Goal: Task Accomplishment & Management: Complete application form

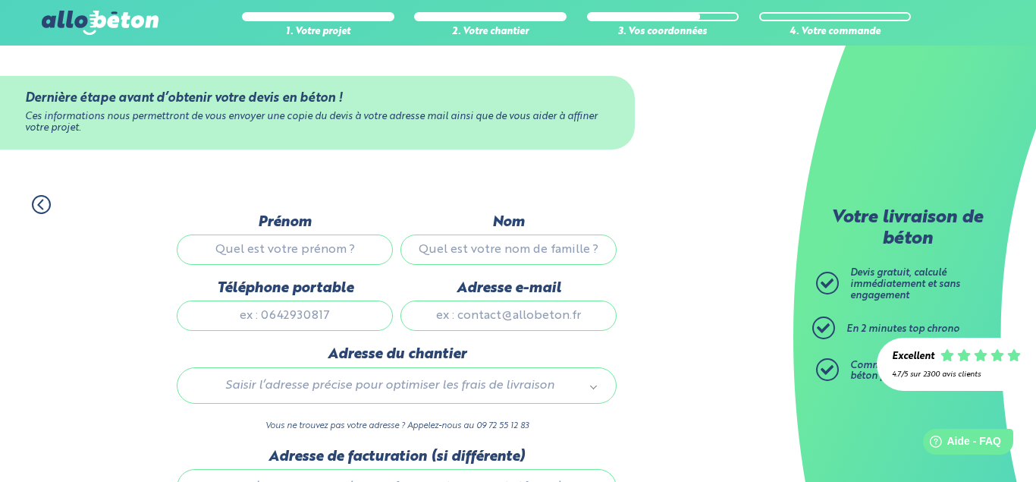
scroll to position [77, 0]
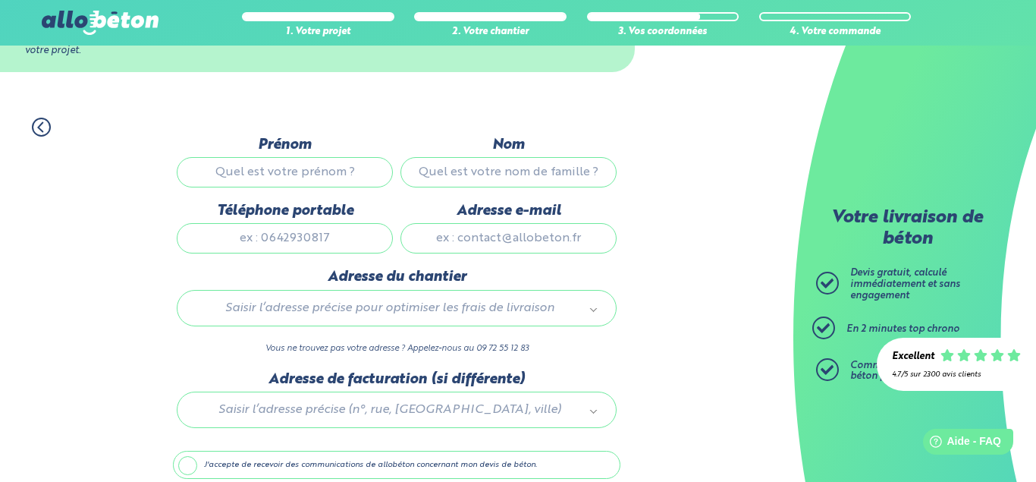
click at [322, 168] on input "Prénom" at bounding box center [285, 172] width 216 height 30
click at [271, 174] on input "JEAN-Philippe" at bounding box center [285, 172] width 216 height 30
type input "Jean-Philippe"
click at [495, 172] on input "Nom" at bounding box center [508, 172] width 216 height 30
type input "LOISEL"
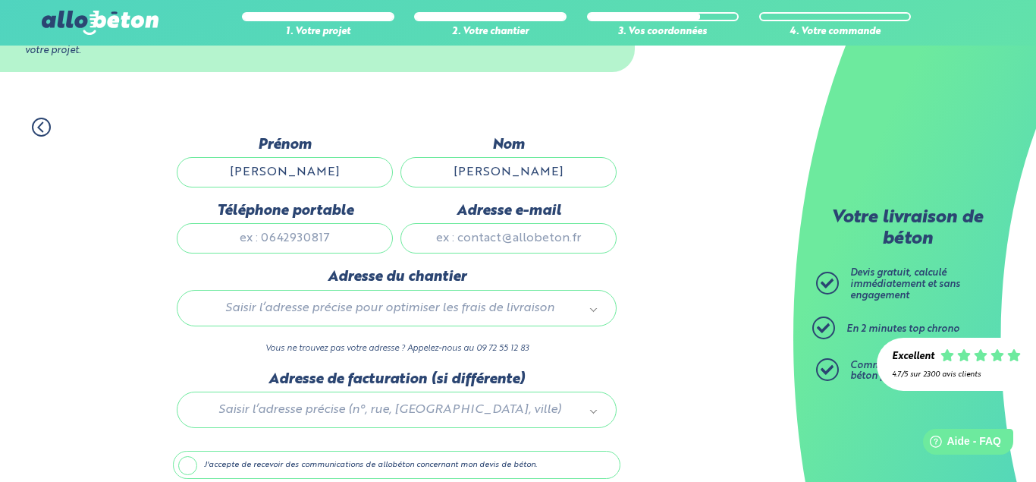
click at [287, 238] on input "Téléphone portable" at bounding box center [285, 238] width 216 height 30
type input "0679706146"
click at [465, 251] on input "Adresse e-mail" at bounding box center [508, 238] width 216 height 30
type input "jphloisel@gmail.com"
click at [458, 309] on body "09 72 55 12 83 Conseils et Appel Gratuits nos produits le béton prêt à l'emploi…" at bounding box center [518, 236] width 1036 height 626
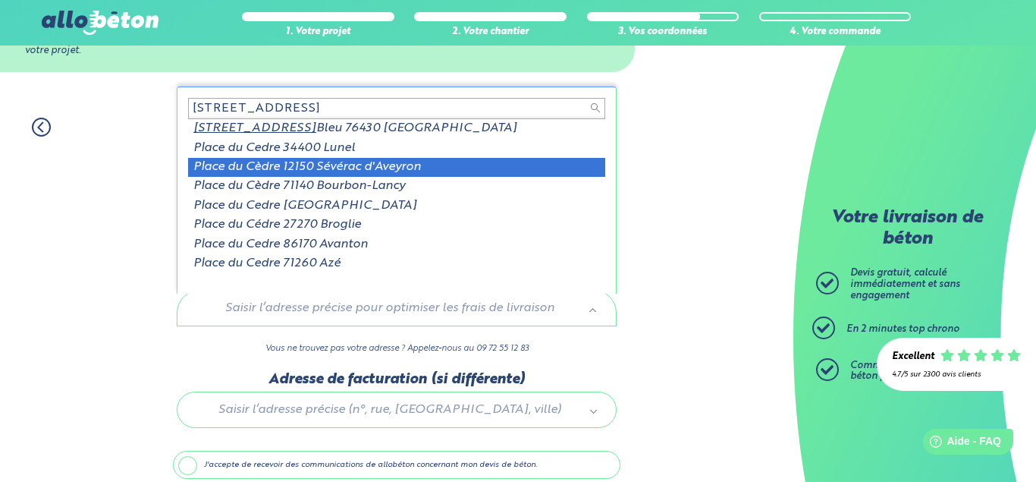
scroll to position [0, 0]
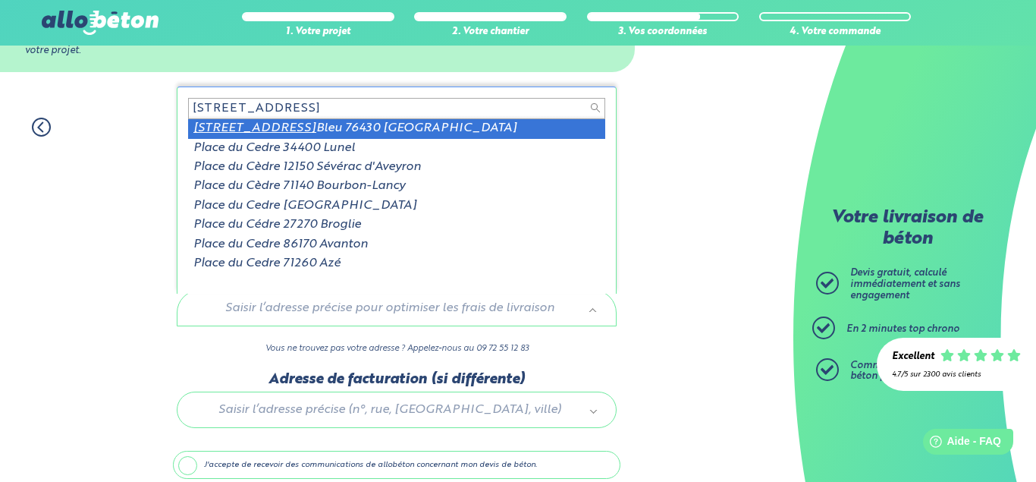
type input "45 Place du cedre"
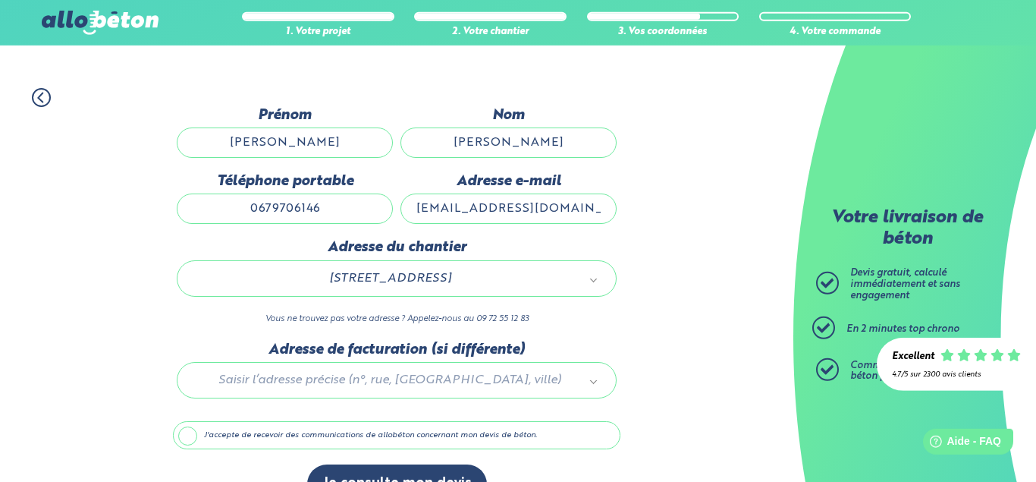
scroll to position [151, 0]
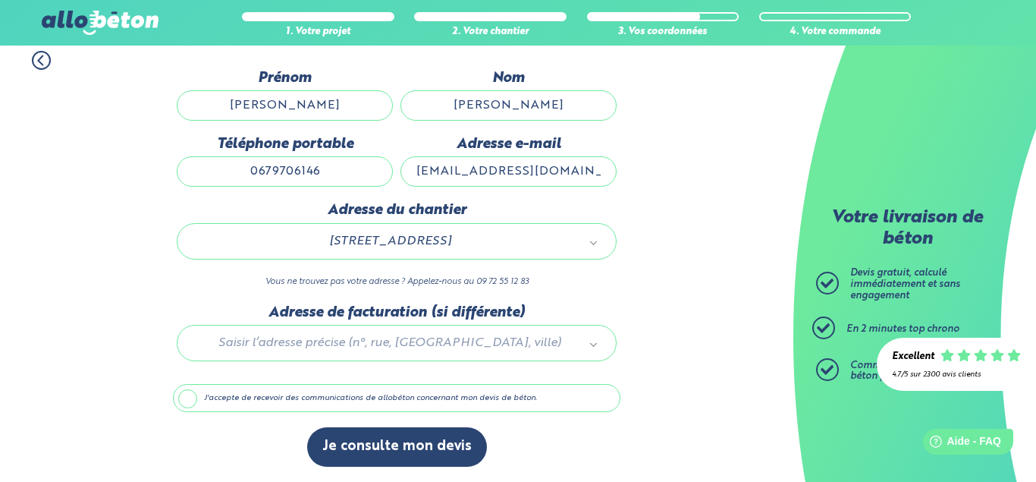
click at [193, 397] on label "J'accepte de recevoir des communications de allobéton concernant mon devis de b…" at bounding box center [396, 398] width 447 height 29
click at [0, 0] on input "J'accepte de recevoir des communications de allobéton concernant mon devis de b…" at bounding box center [0, 0] width 0 height 0
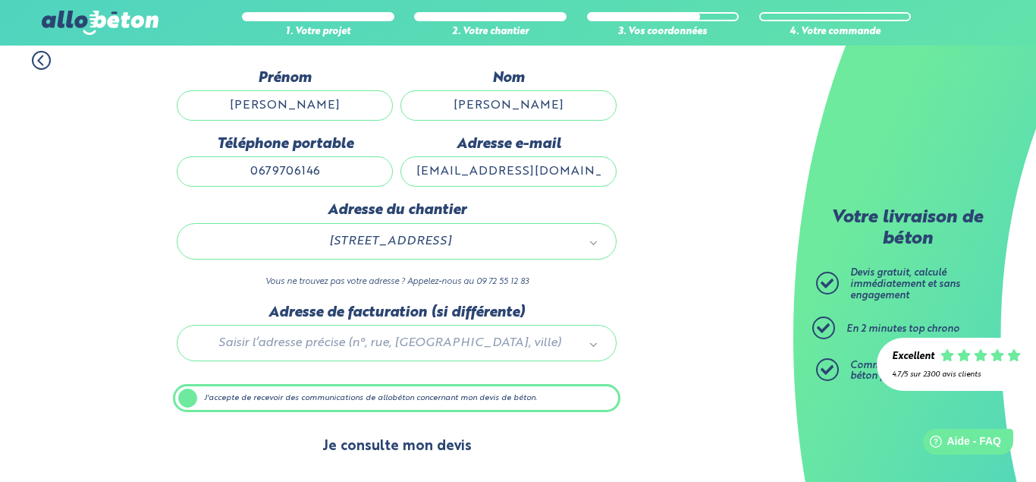
click at [423, 450] on button "Je consulte mon devis" at bounding box center [397, 446] width 180 height 39
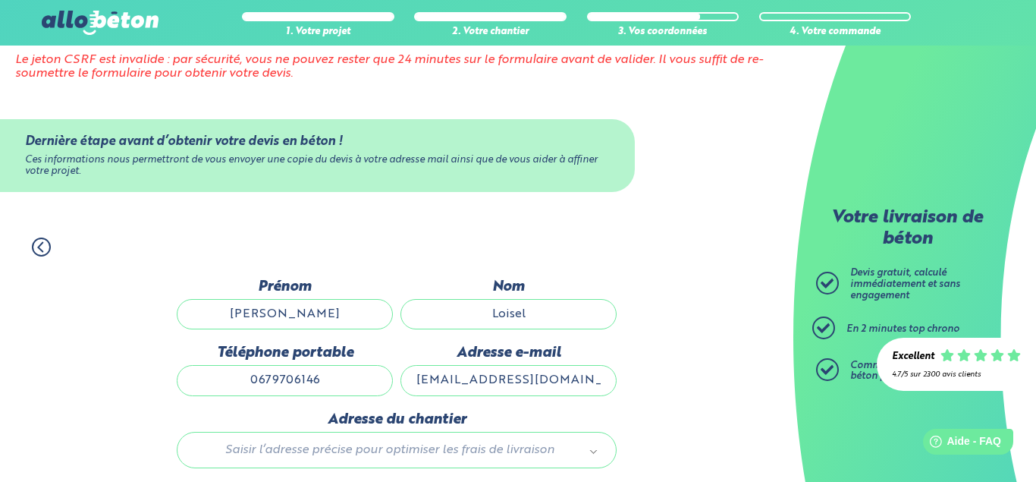
click at [295, 23] on div "1. Votre projet" at bounding box center [318, 23] width 152 height 30
click at [310, 18] on div at bounding box center [317, 17] width 149 height 6
click at [44, 246] on icon at bounding box center [41, 246] width 19 height 19
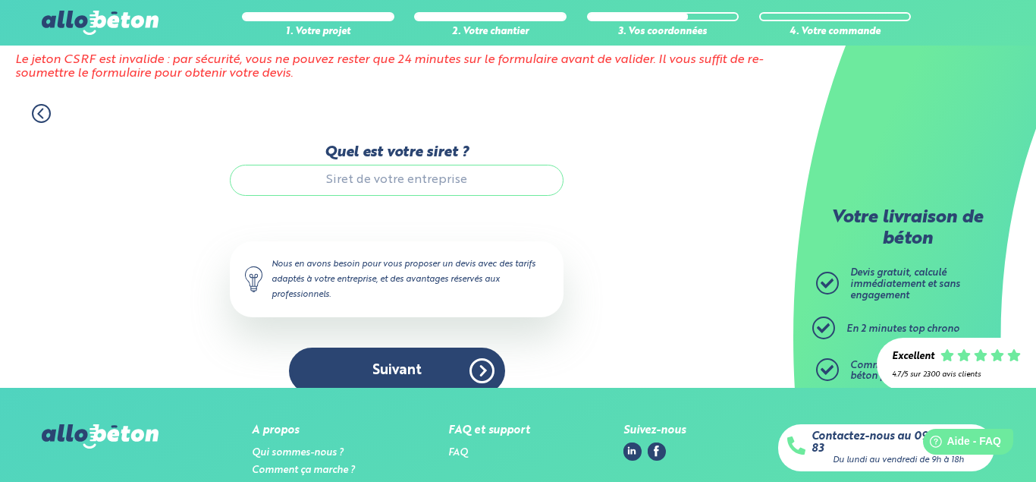
click at [37, 112] on icon at bounding box center [41, 113] width 19 height 19
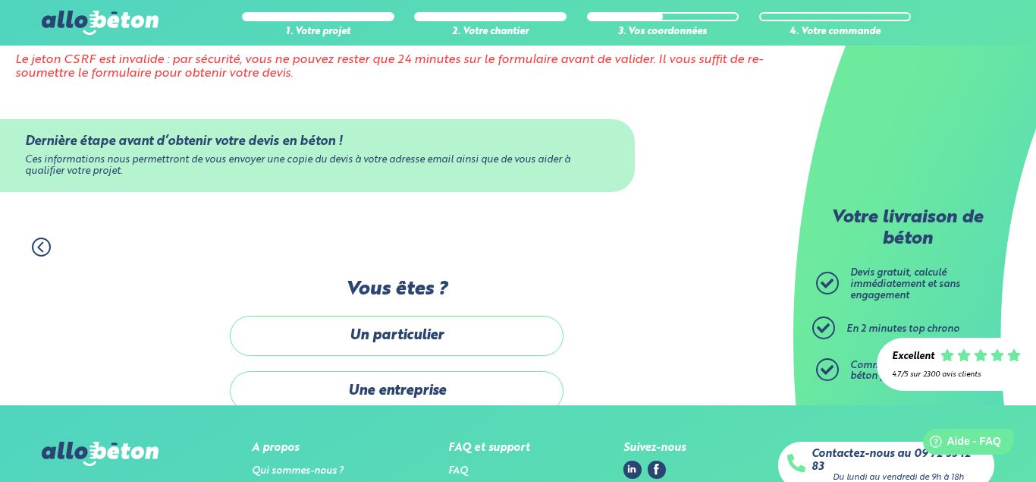
click at [42, 243] on icon at bounding box center [40, 247] width 5 height 9
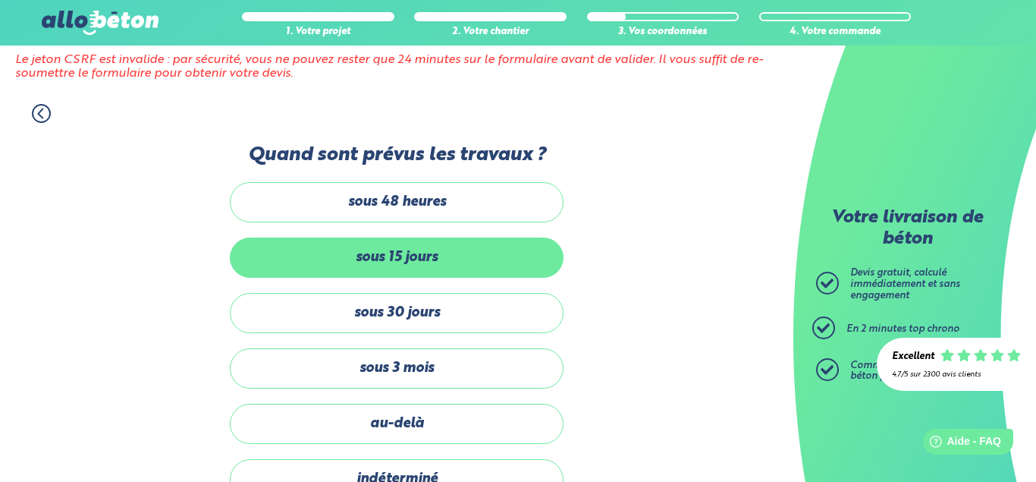
click at [353, 251] on label "sous 15 jours" at bounding box center [397, 257] width 334 height 40
click at [0, 0] on input "sous 15 jours" at bounding box center [0, 0] width 0 height 0
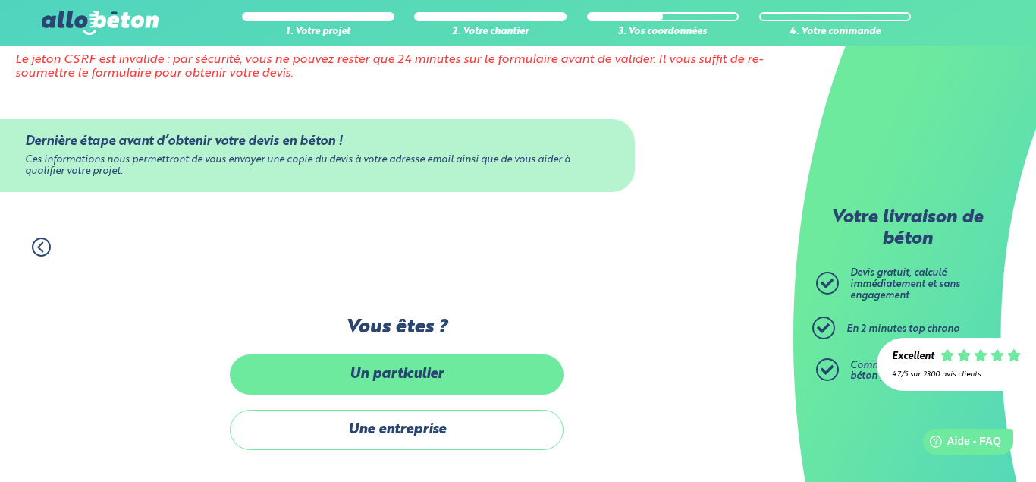
click at [469, 375] on label "Un particulier" at bounding box center [397, 374] width 334 height 40
click at [0, 0] on input "Un particulier" at bounding box center [0, 0] width 0 height 0
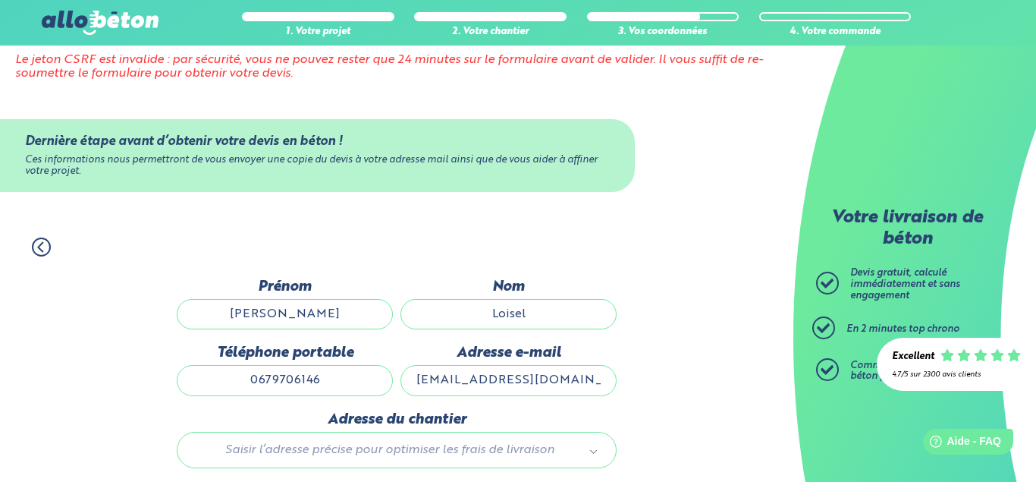
scroll to position [237, 0]
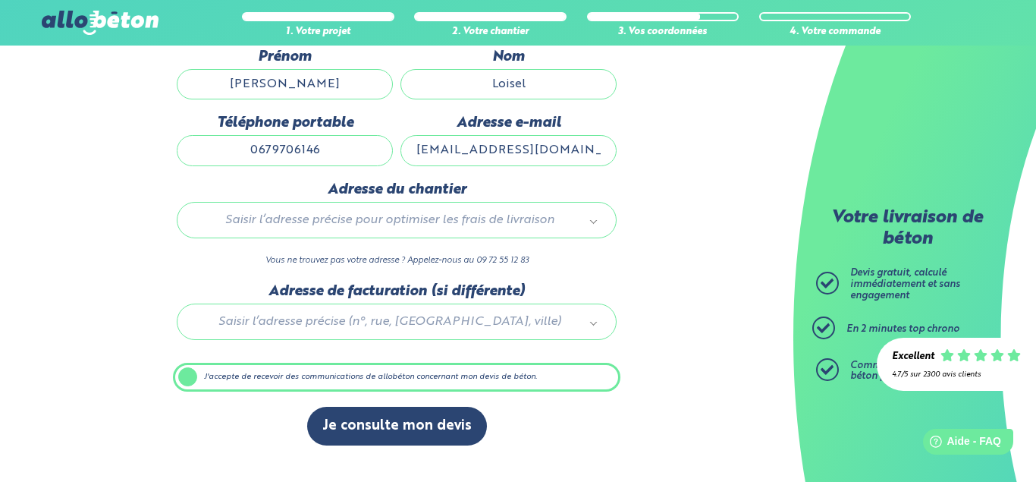
click at [366, 218] on body "09 72 55 12 83 Conseils et Appel Gratuits nos produits le béton prêt à l'emploi…" at bounding box center [518, 104] width 1036 height 668
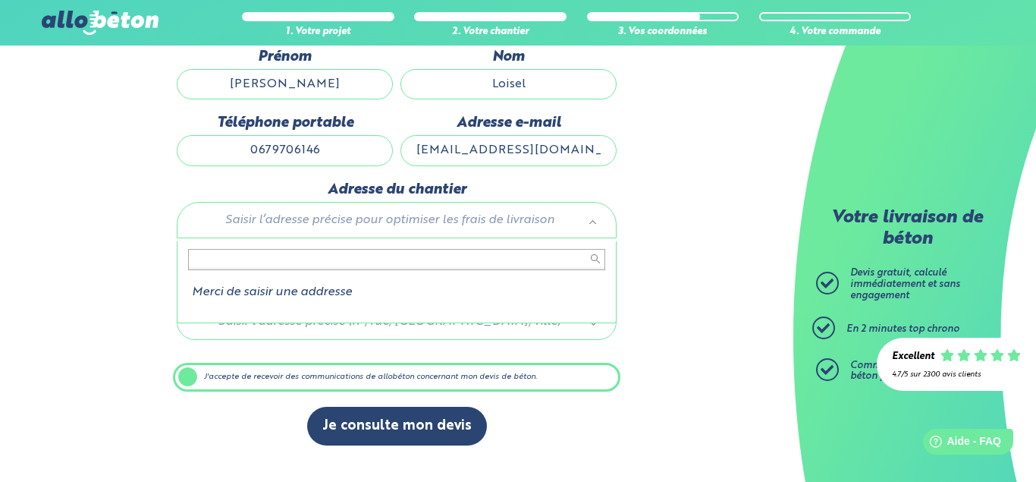
click at [340, 261] on input "text" at bounding box center [396, 259] width 417 height 21
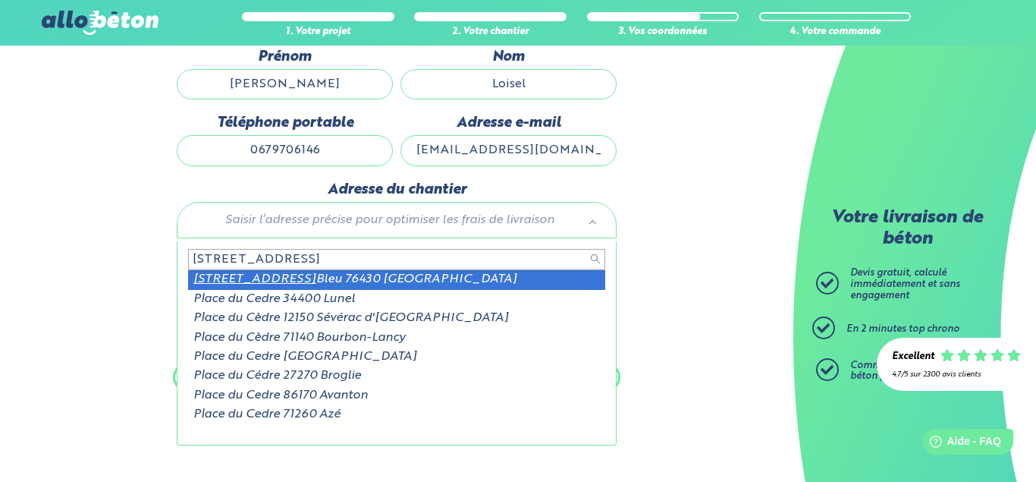
type input "45 Place du cedre"
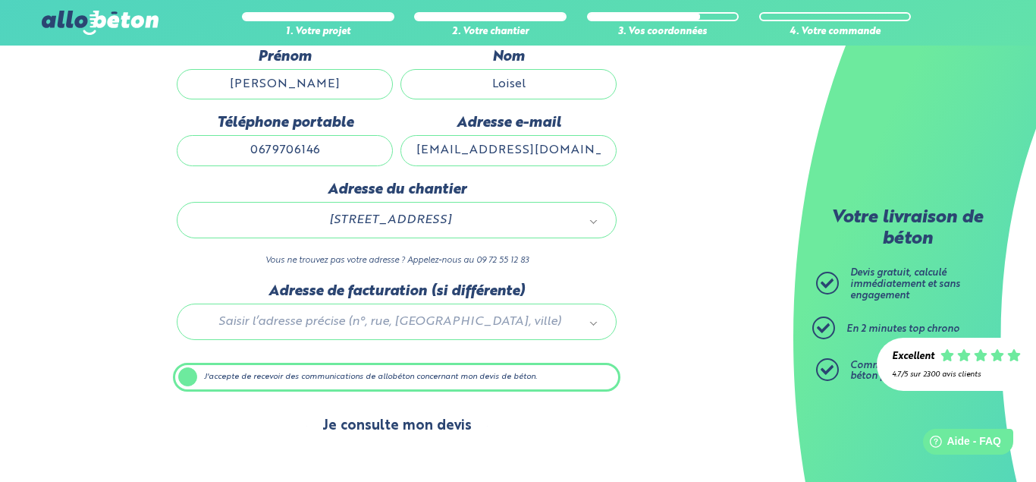
click at [425, 427] on button "Je consulte mon devis" at bounding box center [397, 425] width 180 height 39
